Goal: Find specific page/section: Find specific page/section

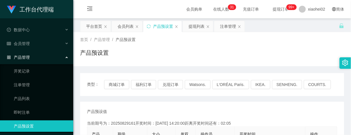
scroll to position [72, 0]
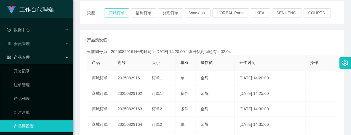
click at [115, 13] on button "商城订单" at bounding box center [116, 12] width 25 height 9
drag, startPoint x: 26, startPoint y: 82, endPoint x: 29, endPoint y: 81, distance: 3.6
click at [26, 82] on link "注单管理" at bounding box center [41, 84] width 55 height 11
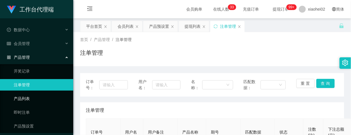
scroll to position [16, 0]
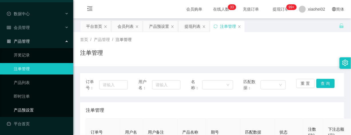
drag, startPoint x: 32, startPoint y: 112, endPoint x: 39, endPoint y: 108, distance: 8.7
click at [32, 112] on link "产品预设置" at bounding box center [41, 109] width 55 height 11
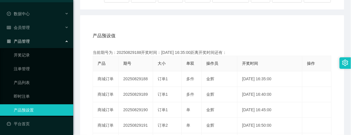
scroll to position [107, 0]
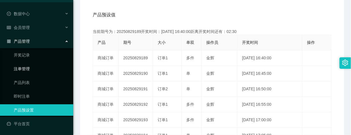
click at [19, 65] on link "注单管理" at bounding box center [41, 68] width 55 height 11
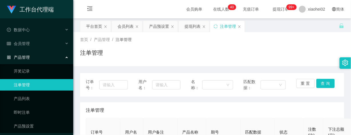
scroll to position [72, 0]
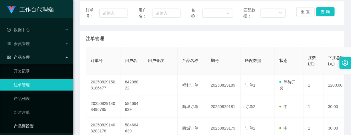
click at [29, 123] on link "产品预设置" at bounding box center [41, 125] width 55 height 11
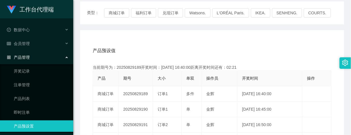
scroll to position [36, 0]
